Goal: Task Accomplishment & Management: Manage account settings

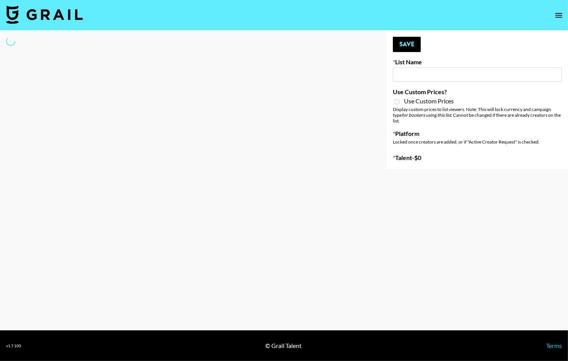
type input "[US_STATE] Fashion Week [DATE]"
select select "Song"
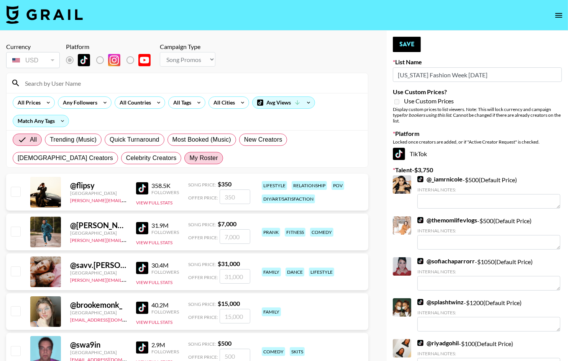
click at [189, 159] on span "My Roster" at bounding box center [203, 158] width 28 height 9
click at [189, 158] on input "My Roster" at bounding box center [189, 158] width 0 height 0
radio input "true"
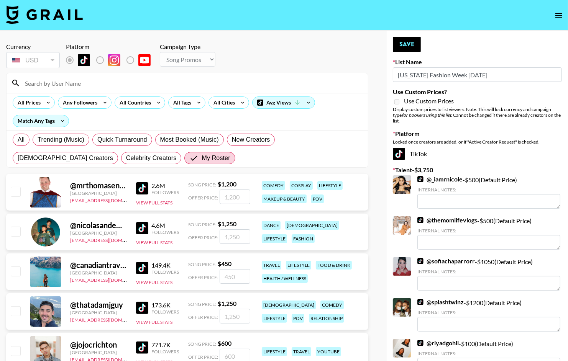
click at [17, 235] on input "checkbox" at bounding box center [15, 231] width 9 height 9
checkbox input "true"
type input "1250"
click at [406, 39] on button "Save" at bounding box center [407, 44] width 28 height 15
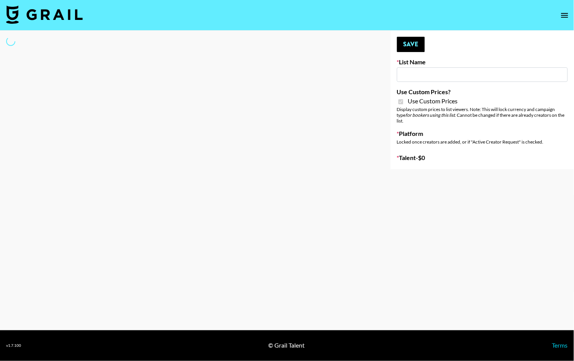
type input "Content Labs for Govee's TV Backlight 3."
checkbox input "true"
select select "Brand"
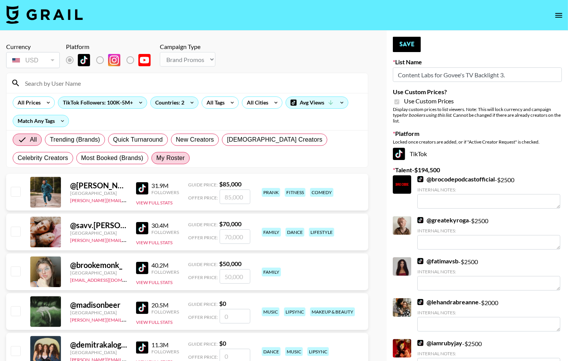
click at [156, 158] on span "My Roster" at bounding box center [170, 158] width 28 height 9
click at [156, 158] on input "My Roster" at bounding box center [156, 158] width 0 height 0
radio input "true"
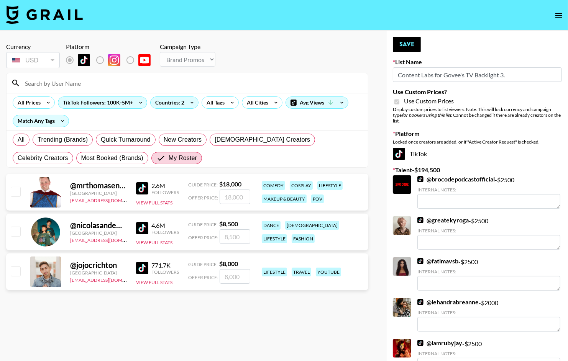
click at [17, 275] on input "checkbox" at bounding box center [15, 271] width 9 height 9
checkbox input "true"
type input "8000"
click at [18, 235] on input "checkbox" at bounding box center [15, 231] width 9 height 9
checkbox input "true"
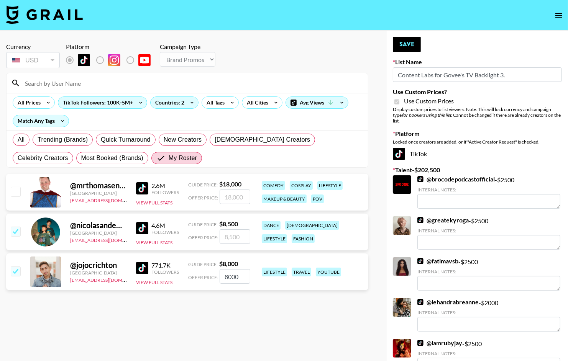
type input "8500"
click at [17, 196] on input "checkbox" at bounding box center [15, 191] width 9 height 9
checkbox input "true"
type input "18000"
type textarea "18000"
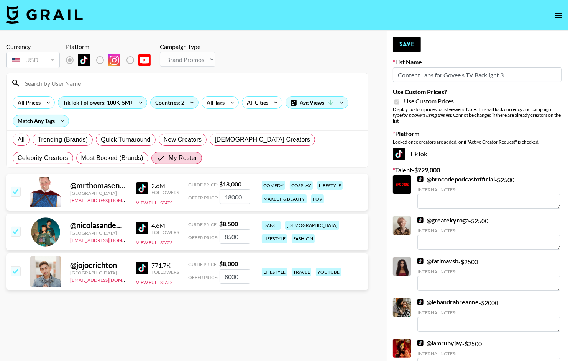
drag, startPoint x: 245, startPoint y: 197, endPoint x: 197, endPoint y: 197, distance: 47.5
click at [197, 197] on div "Offer Price: 18000" at bounding box center [219, 197] width 62 height 15
checkbox input "true"
type input "2500"
drag, startPoint x: 238, startPoint y: 241, endPoint x: 213, endPoint y: 242, distance: 24.6
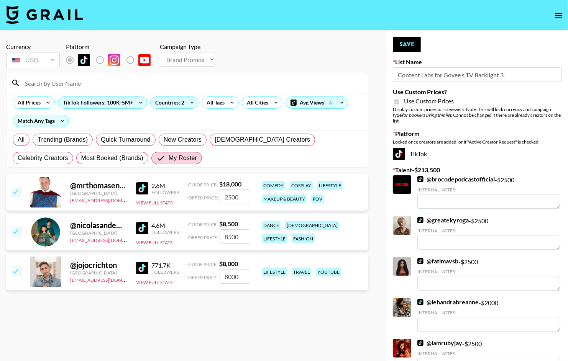
click at [213, 242] on div "Offer Price: 8500" at bounding box center [219, 237] width 62 height 15
type input "8"
checkbox input "false"
checkbox input "true"
type input "2500"
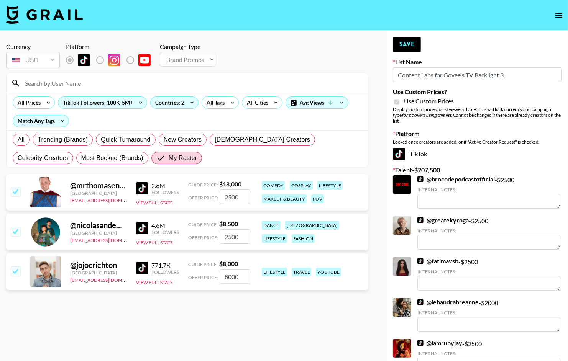
click at [240, 278] on input "8000" at bounding box center [235, 276] width 31 height 15
drag, startPoint x: 241, startPoint y: 278, endPoint x: 204, endPoint y: 278, distance: 36.8
click at [204, 278] on div "Offer Price: 8000" at bounding box center [219, 276] width 62 height 15
type input "1"
checkbox input "false"
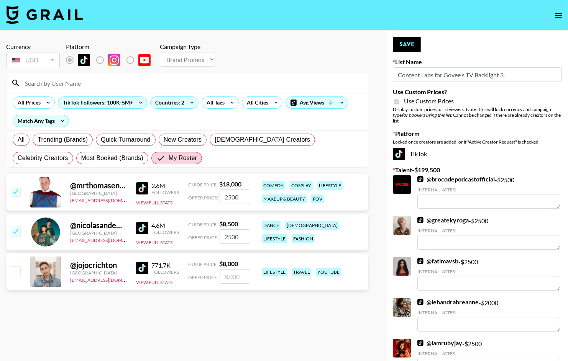
checkbox input "true"
type input "2000"
click at [415, 45] on button "Save" at bounding box center [407, 44] width 28 height 15
radio input "true"
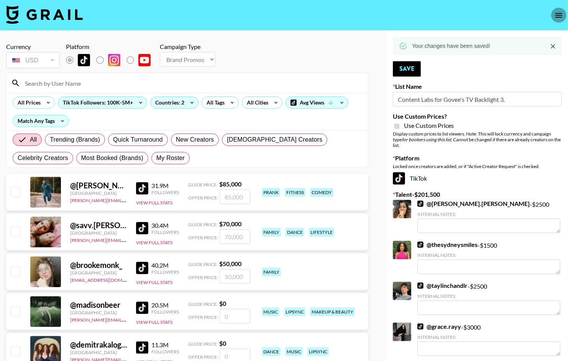
click at [560, 16] on icon "open drawer" at bounding box center [558, 15] width 9 height 9
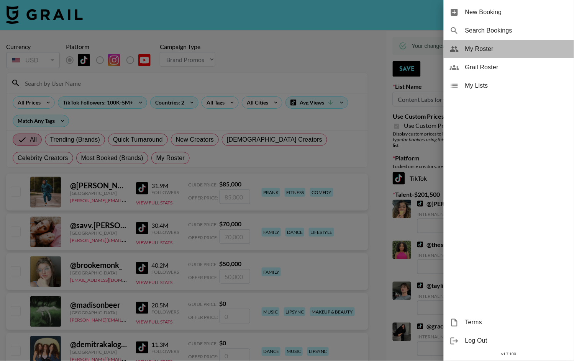
click at [494, 51] on span "My Roster" at bounding box center [516, 48] width 103 height 9
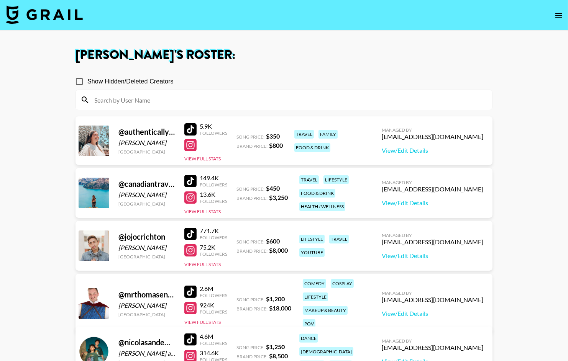
click at [82, 81] on input "Show Hidden/Deleted Creators" at bounding box center [79, 82] width 16 height 16
checkbox input "true"
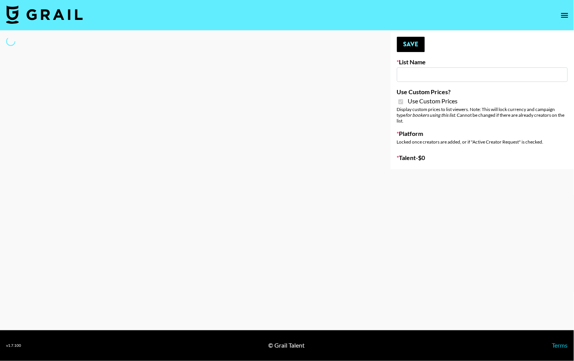
type input "Content Labs for Govee's TV Backlight 3."
checkbox input "true"
select select "Brand"
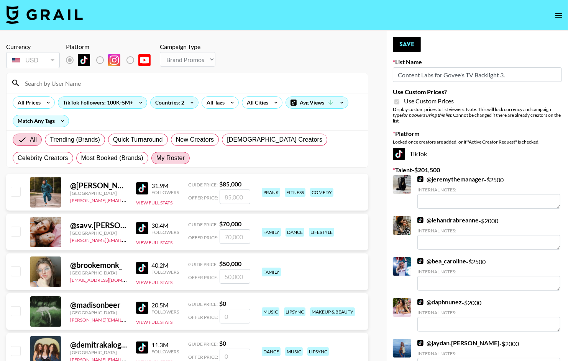
click at [156, 160] on span "My Roster" at bounding box center [170, 158] width 28 height 9
click at [156, 158] on input "My Roster" at bounding box center [156, 158] width 0 height 0
radio input "true"
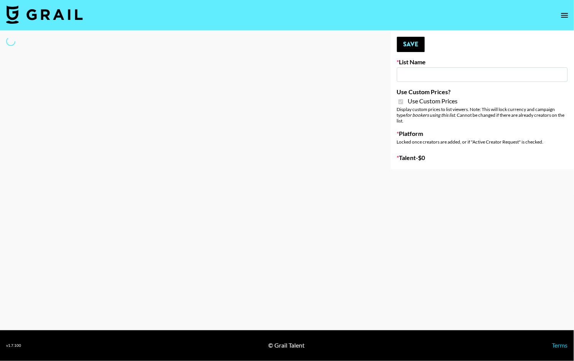
type input "Babbel - [DATE]"
checkbox input "true"
select select "Brand"
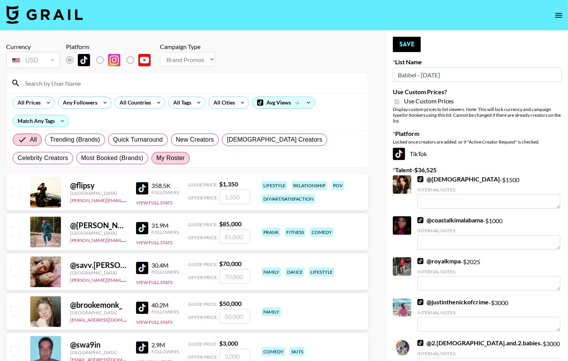
click at [156, 157] on span "My Roster" at bounding box center [170, 158] width 28 height 9
click at [156, 158] on input "My Roster" at bounding box center [156, 158] width 0 height 0
radio input "true"
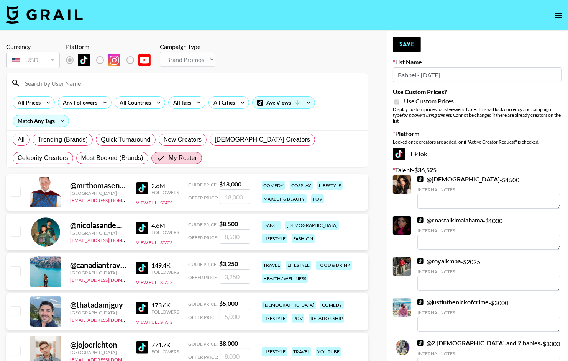
click at [17, 190] on input "checkbox" at bounding box center [15, 191] width 9 height 9
checkbox input "true"
type input "18000"
click at [403, 43] on button "Save" at bounding box center [407, 44] width 28 height 15
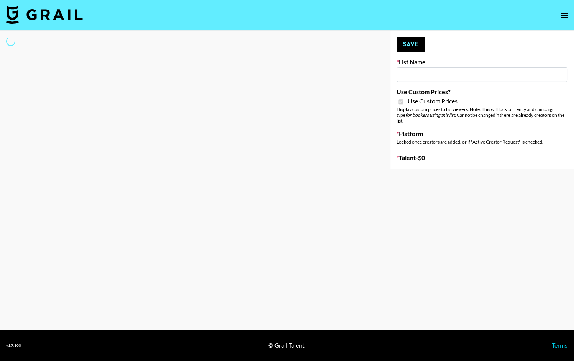
type input "FaceApp - [DATE]"
checkbox input "true"
select select "Brand"
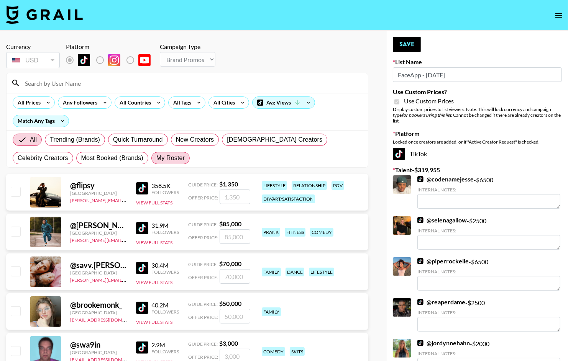
click at [156, 157] on span "My Roster" at bounding box center [170, 158] width 28 height 9
click at [156, 158] on input "My Roster" at bounding box center [156, 158] width 0 height 0
radio input "true"
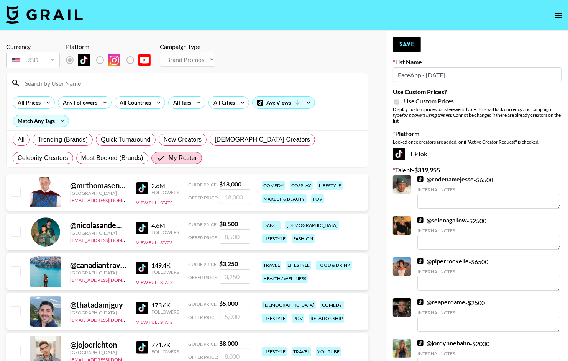
click at [15, 233] on input "checkbox" at bounding box center [15, 231] width 9 height 9
checkbox input "true"
type input "8500"
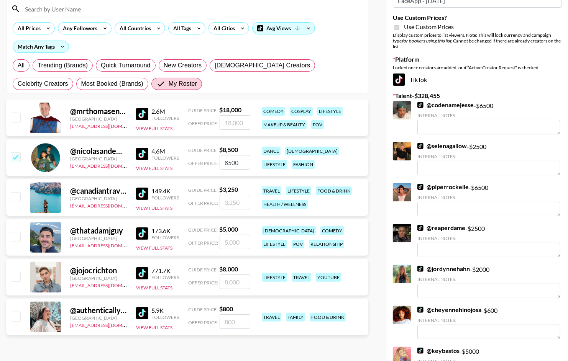
scroll to position [76, 0]
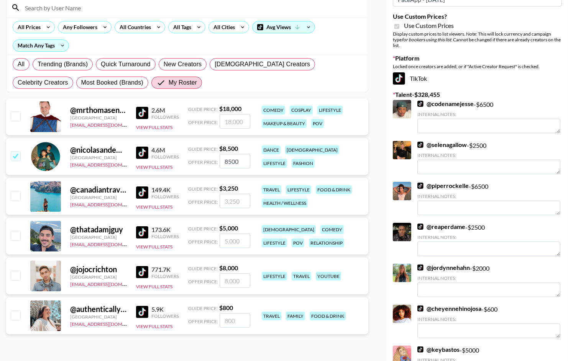
click at [18, 277] on input "checkbox" at bounding box center [15, 275] width 9 height 9
checkbox input "true"
type input "8000"
click at [18, 238] on input "checkbox" at bounding box center [15, 235] width 9 height 9
checkbox input "true"
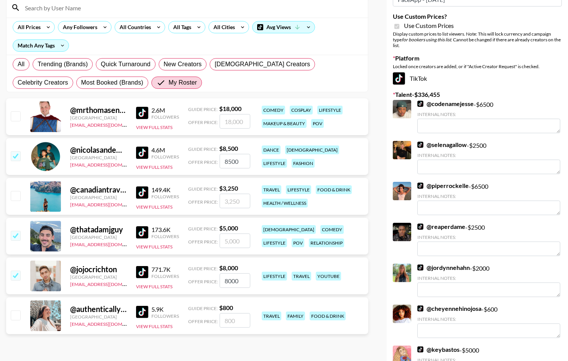
type input "5000"
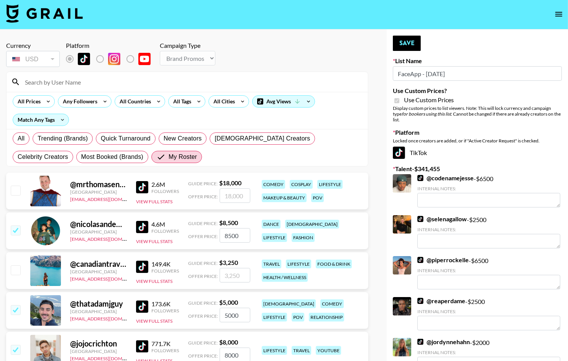
scroll to position [0, 0]
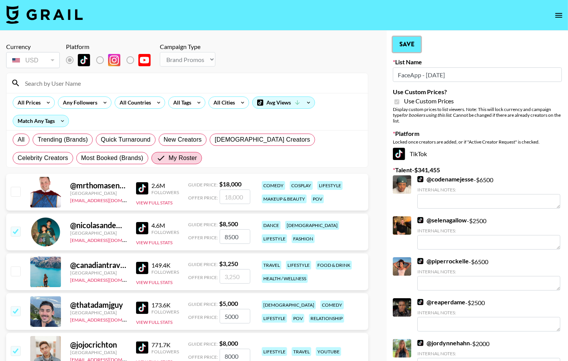
click at [409, 44] on button "Save" at bounding box center [407, 44] width 28 height 15
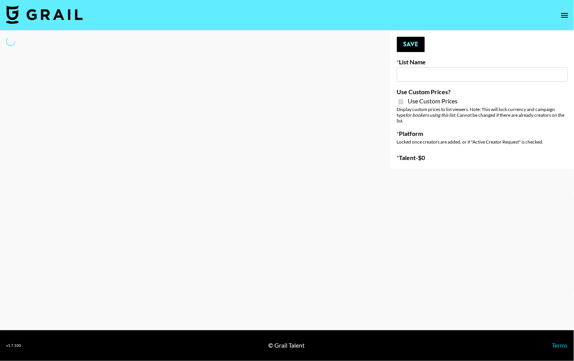
type input "Arya - [DATE]"
checkbox input "true"
select select "Brand"
